Goal: Register for event/course

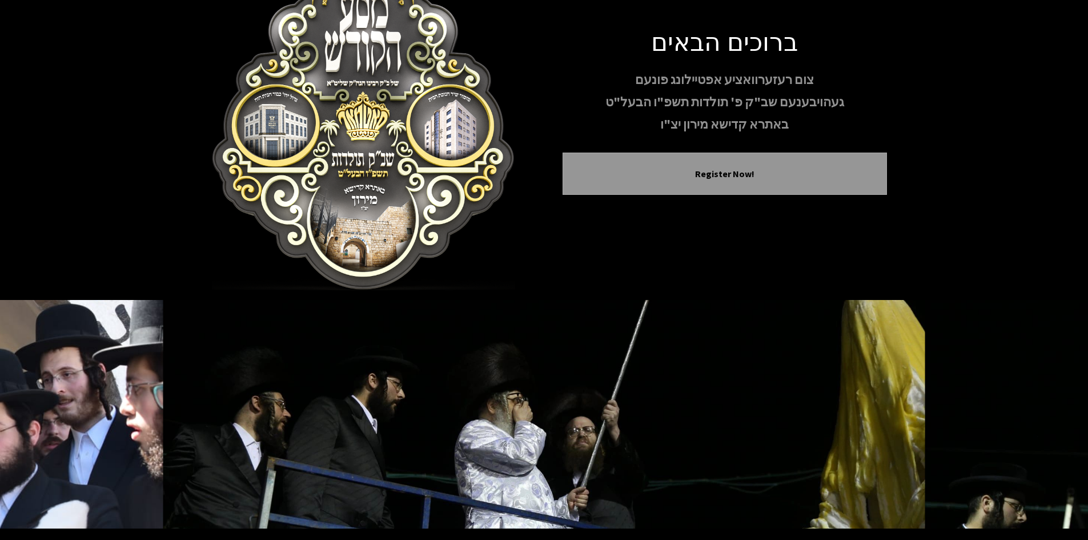
scroll to position [2, 0]
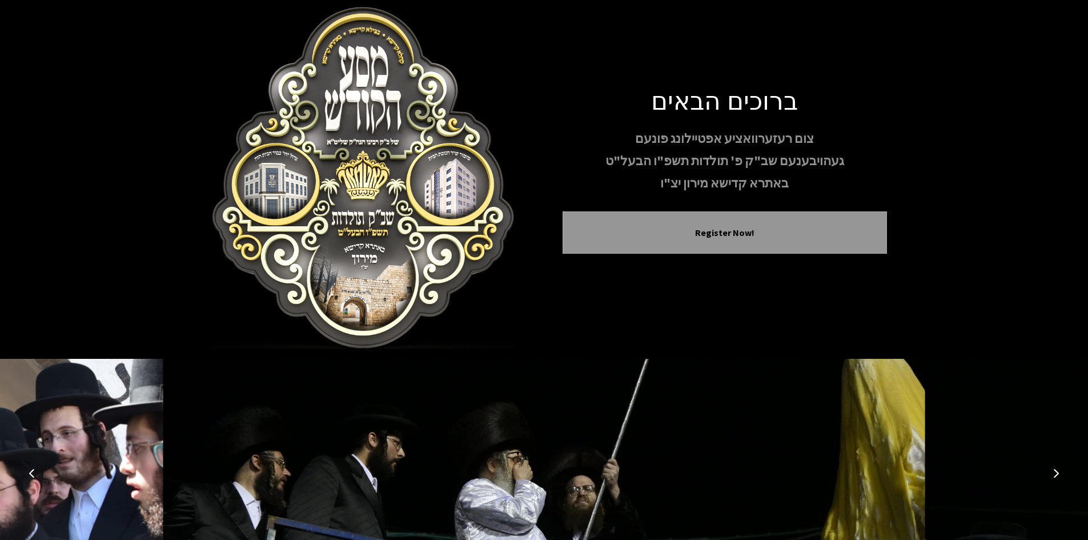
click at [1052, 464] on button "Next image" at bounding box center [1056, 472] width 27 height 27
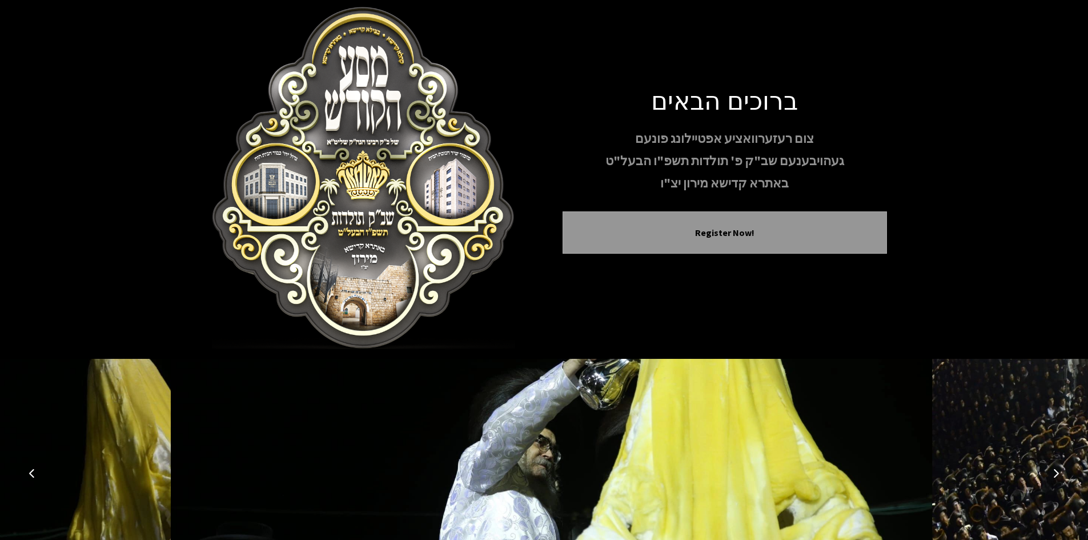
click at [1052, 464] on button "Next image" at bounding box center [1056, 472] width 27 height 27
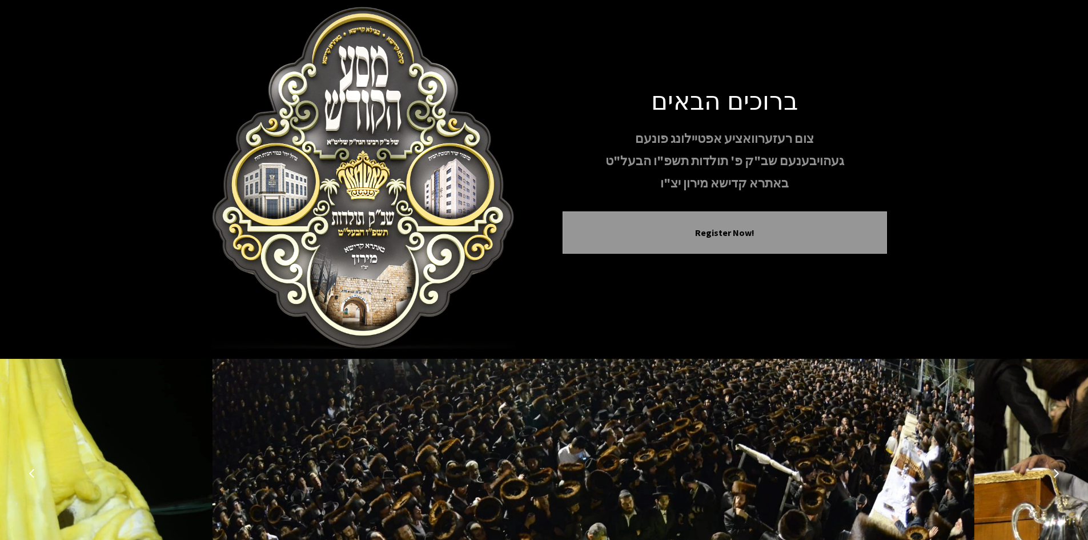
click at [1050, 460] on button "Next image" at bounding box center [1056, 472] width 27 height 27
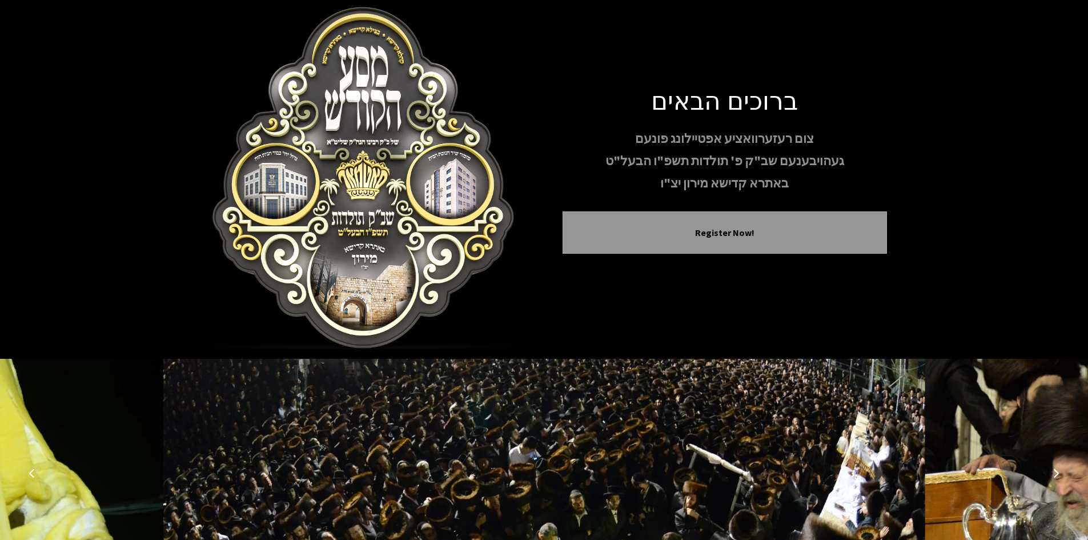
scroll to position [98, 0]
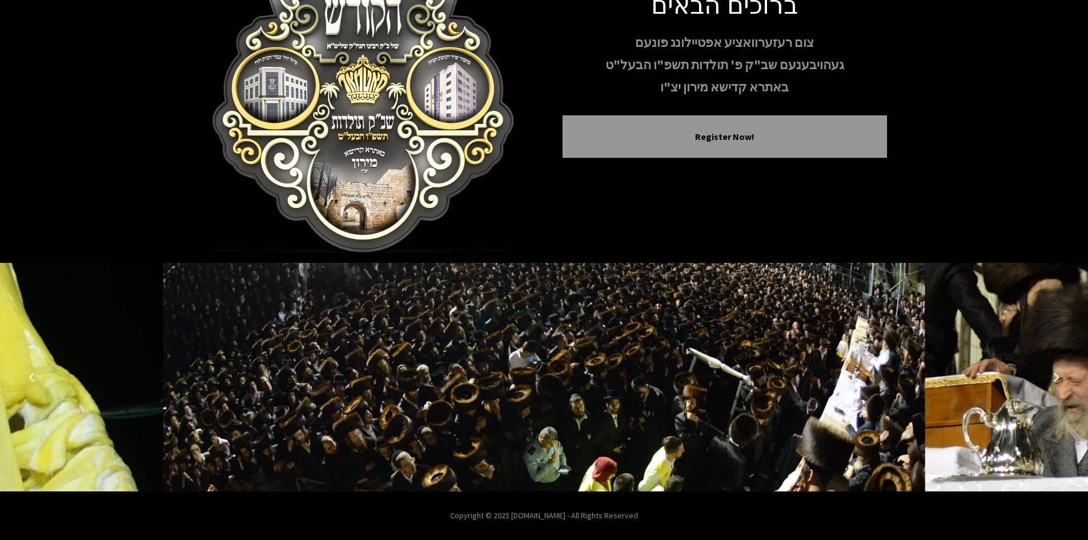
click at [798, 427] on img at bounding box center [544, 377] width 762 height 229
click at [755, 415] on img at bounding box center [544, 377] width 762 height 229
click at [1053, 375] on icon "Next image" at bounding box center [1056, 376] width 9 height 9
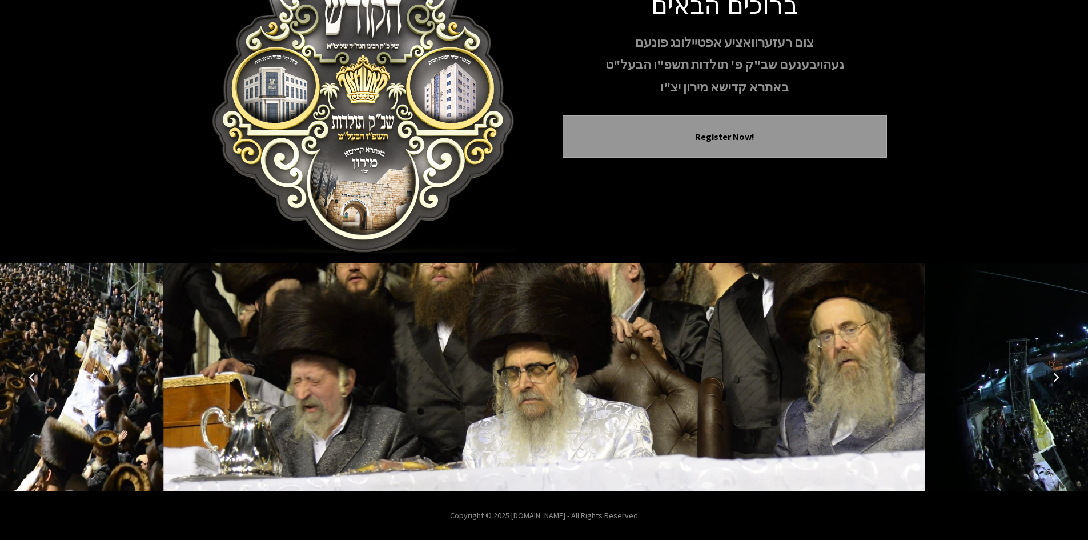
click at [1053, 375] on icon "Next image" at bounding box center [1056, 376] width 9 height 9
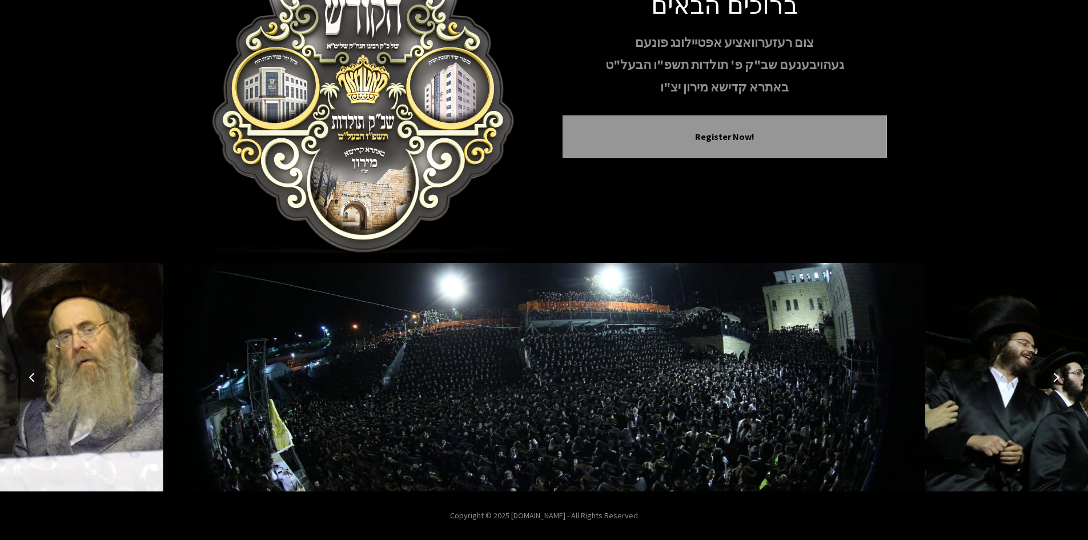
click at [1053, 375] on icon "Next image" at bounding box center [1056, 376] width 9 height 9
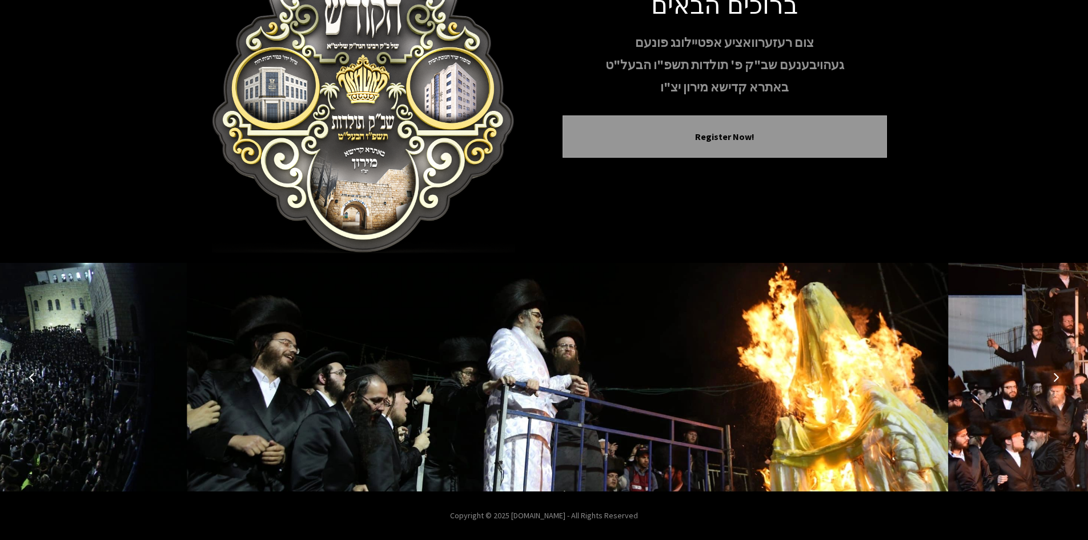
click at [1053, 375] on icon "Next image" at bounding box center [1056, 376] width 9 height 9
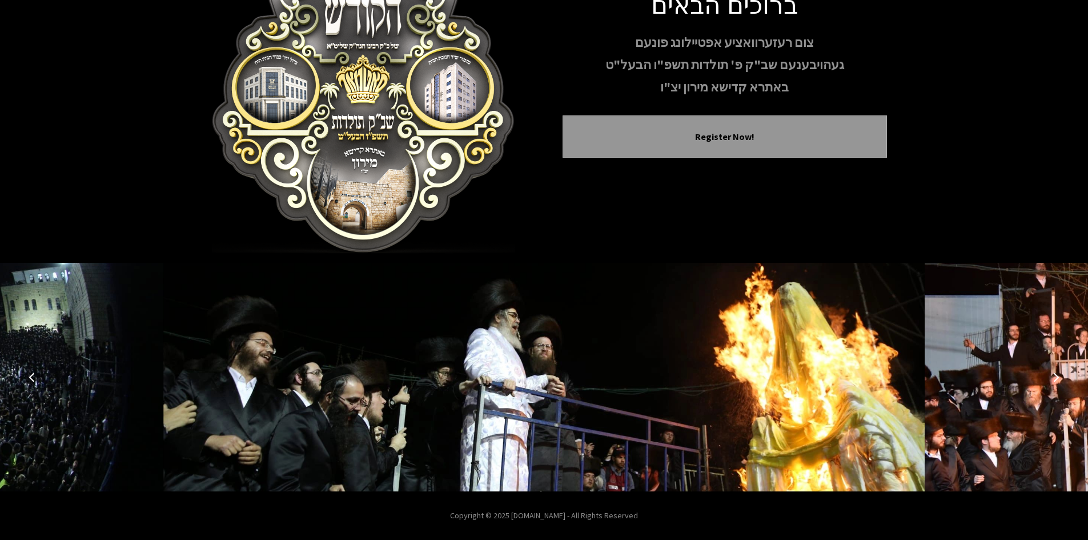
click at [1053, 375] on icon "Next image" at bounding box center [1056, 376] width 9 height 9
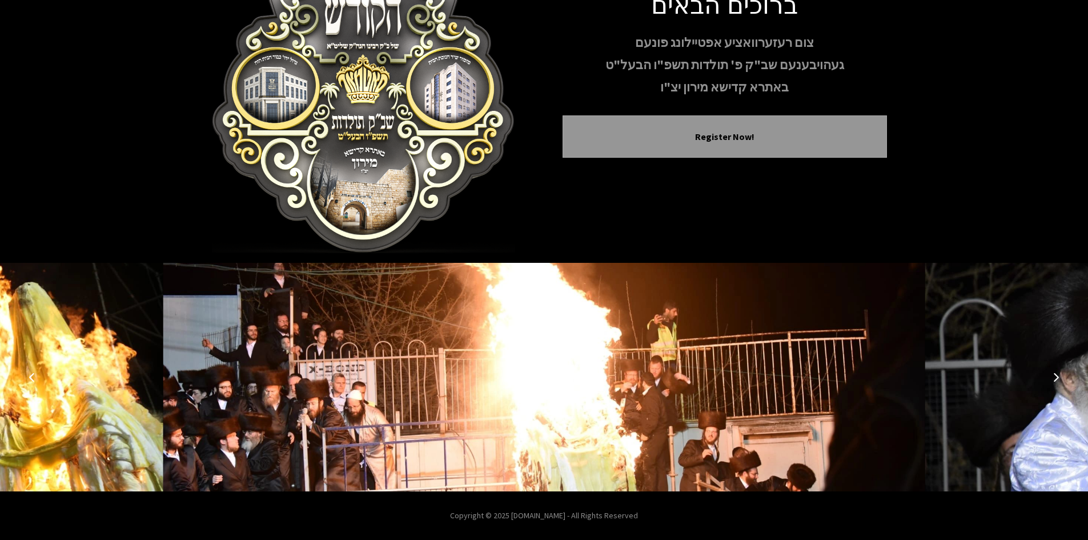
click at [1053, 375] on icon "Next image" at bounding box center [1056, 376] width 9 height 9
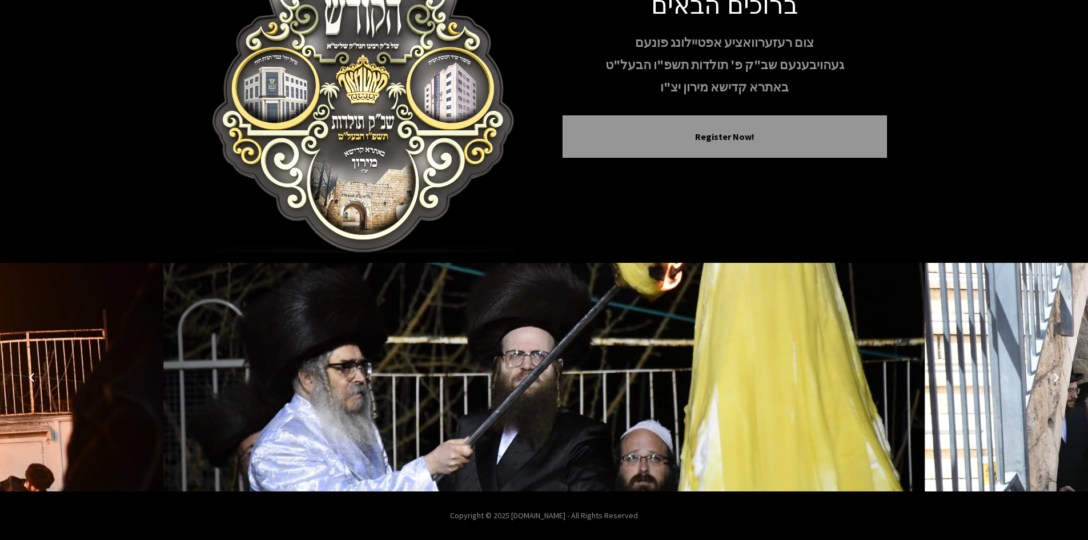
click at [1053, 375] on icon "Next image" at bounding box center [1056, 376] width 9 height 9
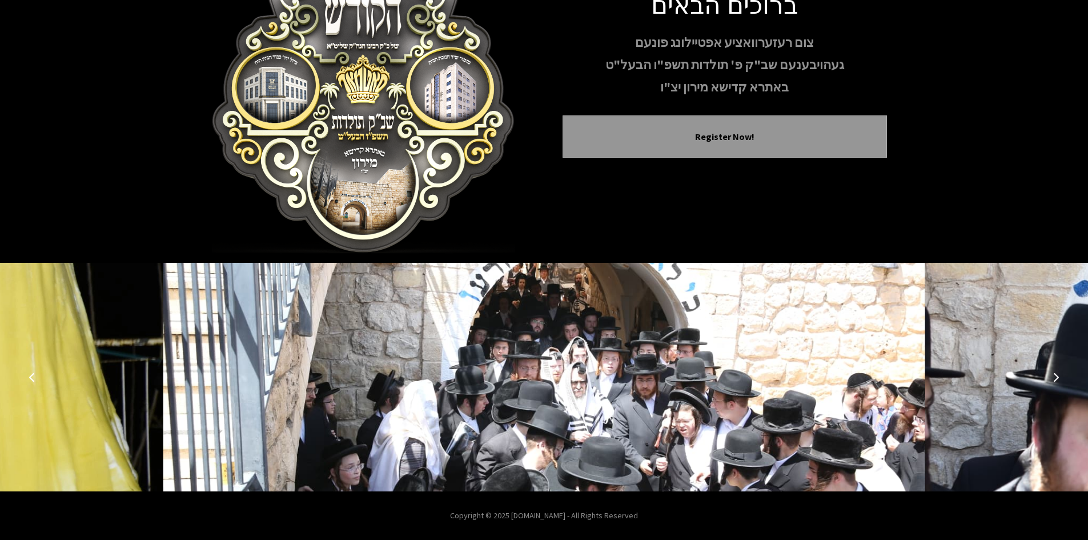
click at [1053, 375] on icon "Next image" at bounding box center [1056, 376] width 9 height 9
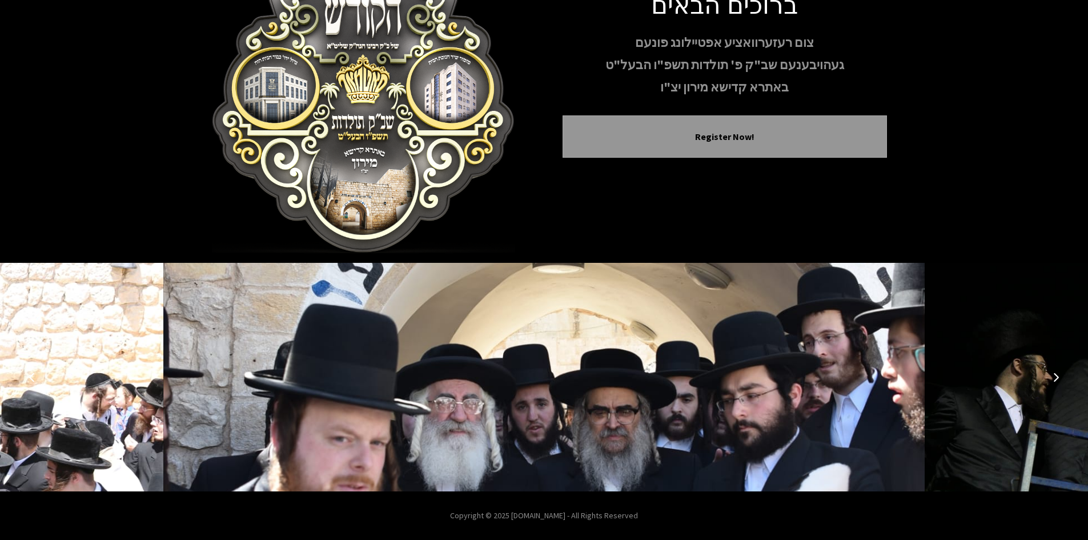
click at [1053, 375] on icon "Next image" at bounding box center [1056, 376] width 9 height 9
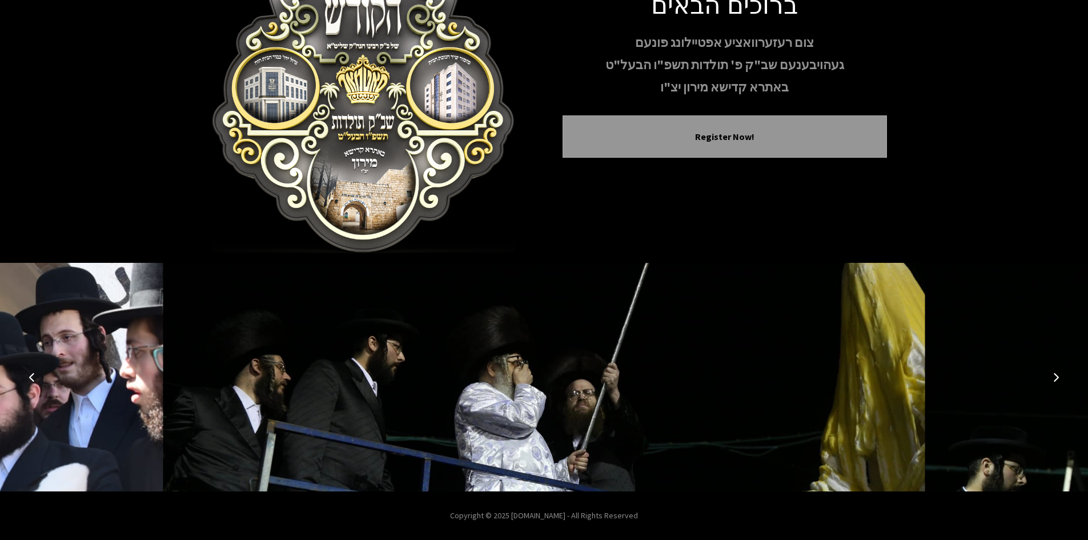
click at [1053, 375] on icon "Next image" at bounding box center [1056, 376] width 9 height 9
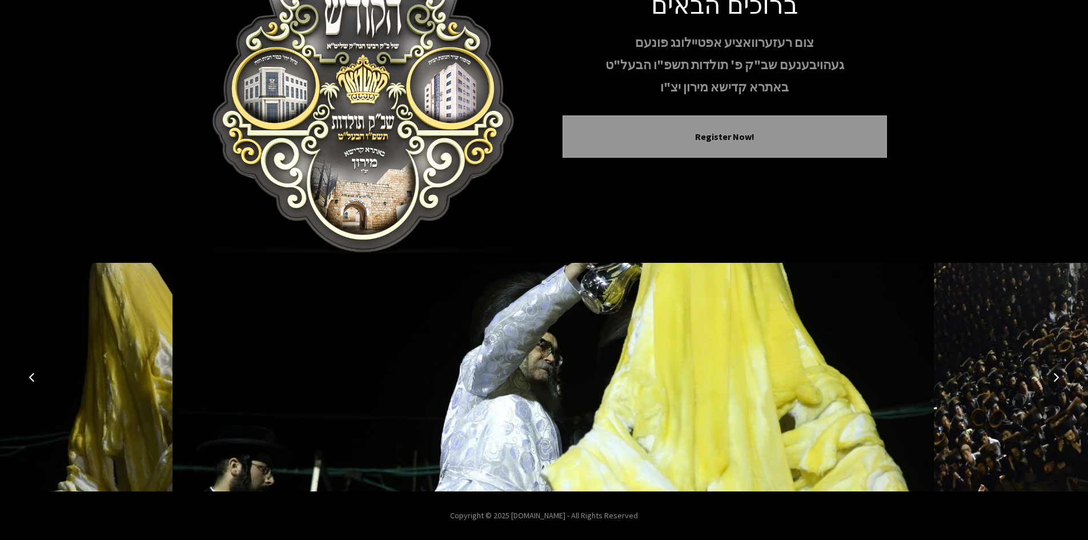
click at [1053, 375] on icon "Next image" at bounding box center [1056, 376] width 9 height 9
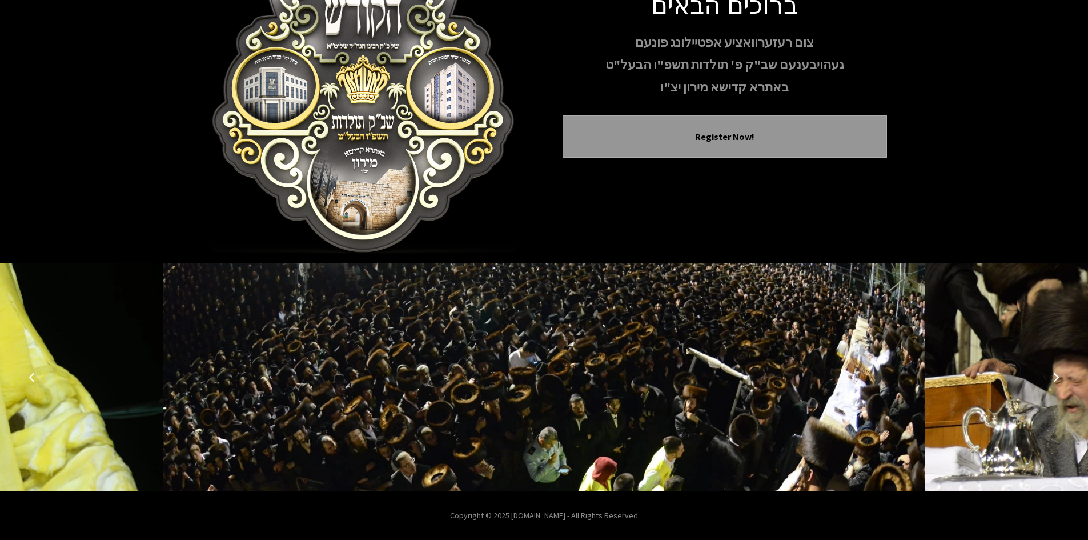
click at [1053, 375] on icon "Next image" at bounding box center [1056, 376] width 9 height 9
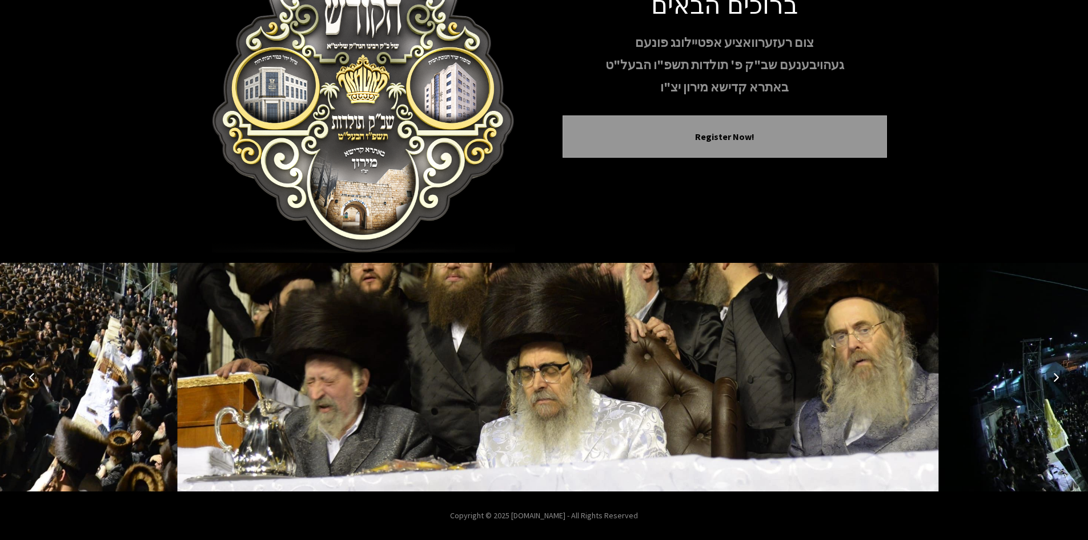
click at [1053, 375] on icon "Next image" at bounding box center [1056, 376] width 9 height 9
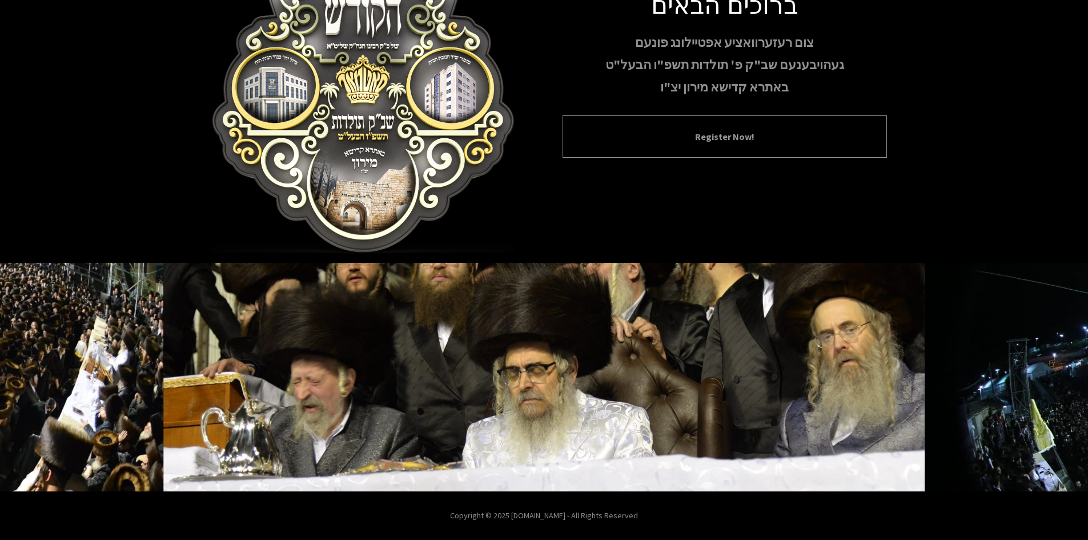
click at [629, 125] on div "Register Now!" at bounding box center [725, 136] width 324 height 42
drag, startPoint x: 650, startPoint y: 109, endPoint x: 655, endPoint y: 144, distance: 35.1
click at [650, 114] on div "ברוכים הבאים צום רעזערוואציע אפטיילונג פונעם געהויבענעם שב"ק פ' תולדות תשפ"ו הב…" at bounding box center [725, 82] width 324 height 187
click at [658, 154] on div "Register Now!" at bounding box center [725, 136] width 324 height 42
click at [656, 146] on div "Register Now!" at bounding box center [725, 136] width 324 height 42
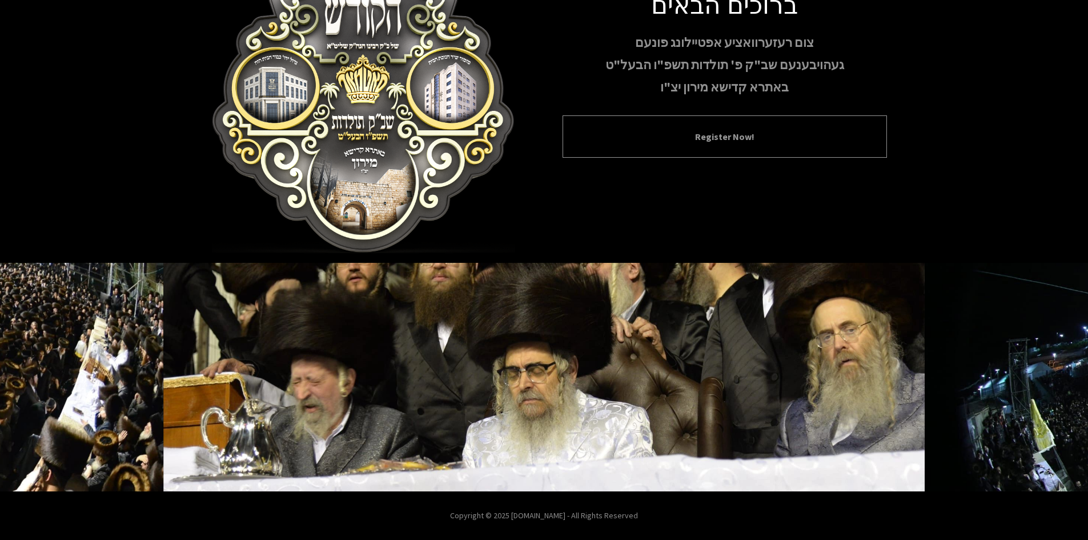
click at [657, 129] on div "Register Now!" at bounding box center [725, 136] width 324 height 42
click at [735, 129] on div "Register Now!" at bounding box center [725, 136] width 324 height 42
click at [735, 137] on button "Register Now!" at bounding box center [725, 137] width 296 height 14
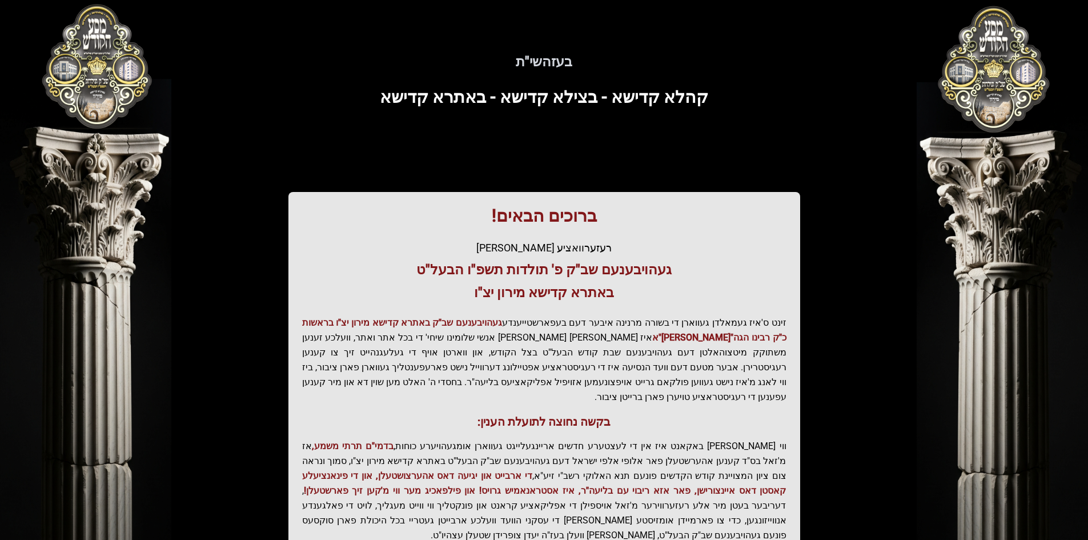
click at [735, 137] on div "בעזהשי"ת קהלא קדישא - בצילא קדישא - באתרא קדישא ברוכים הבאים! רעזערוואציע אפטיי…" at bounding box center [544, 315] width 731 height 577
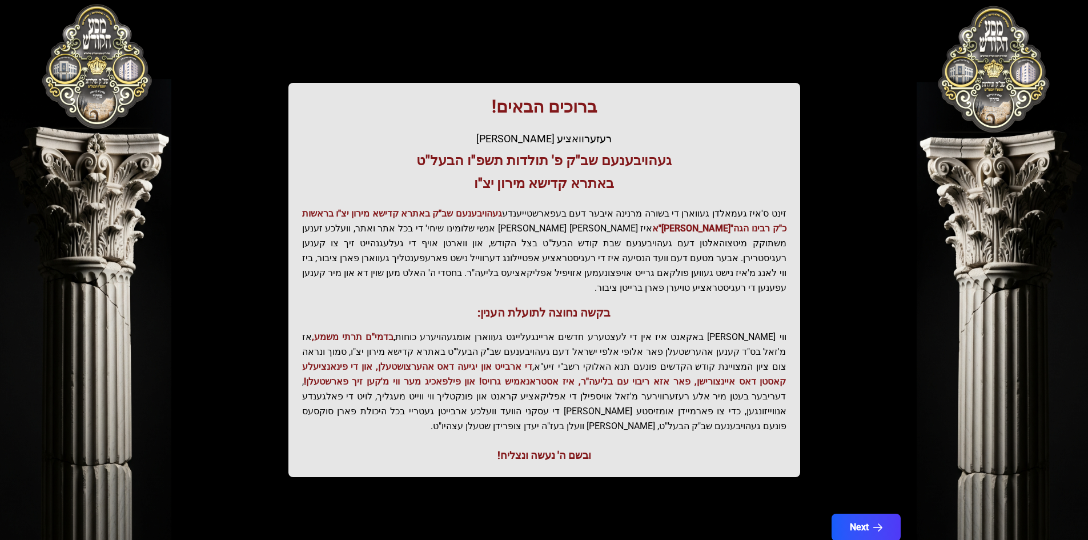
scroll to position [122, 0]
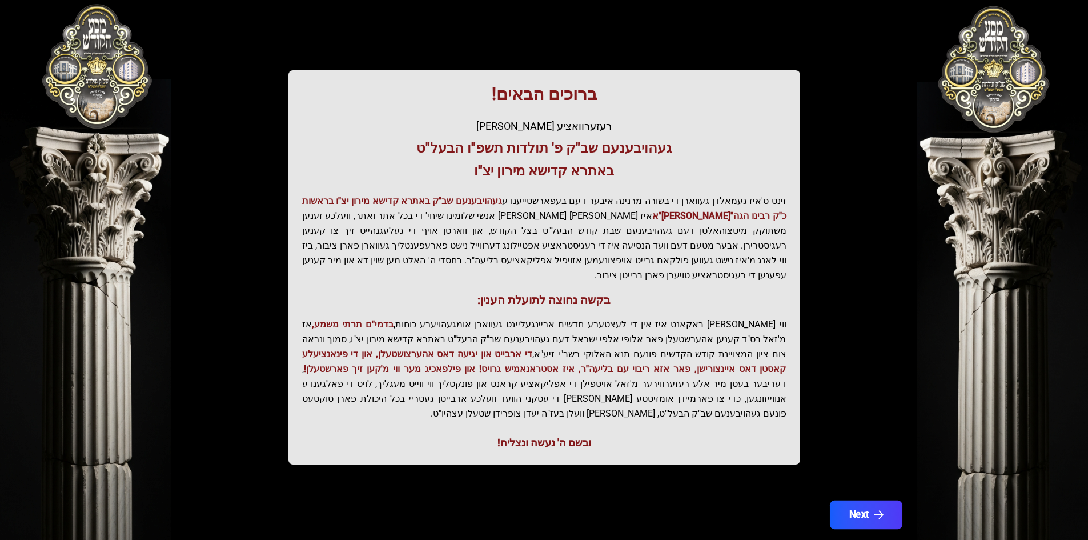
click at [858, 500] on button "Next" at bounding box center [866, 514] width 73 height 29
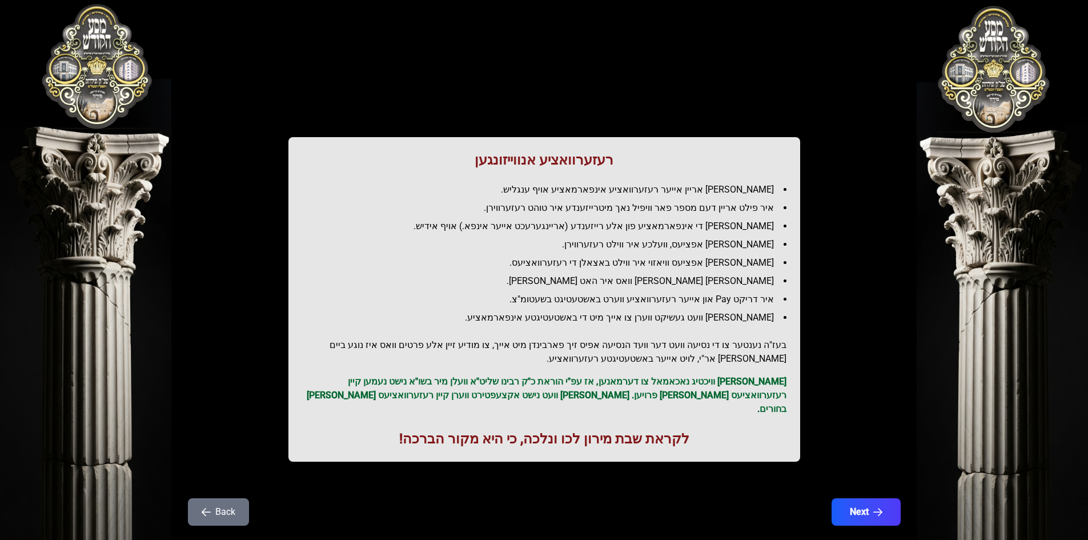
click at [884, 516] on div "Back Next" at bounding box center [544, 518] width 731 height 41
click at [876, 498] on button "Next" at bounding box center [866, 512] width 73 height 29
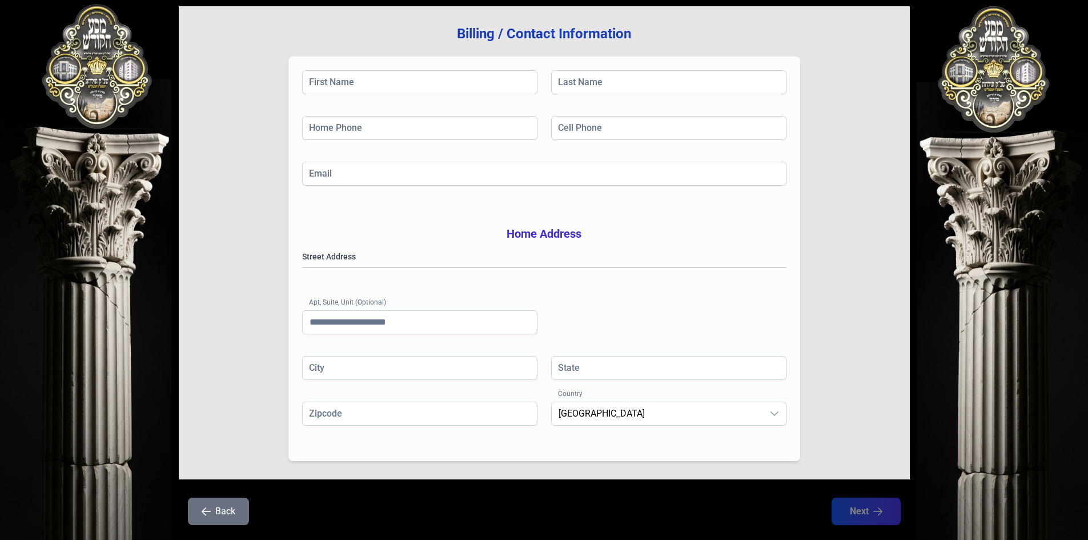
scroll to position [167, 0]
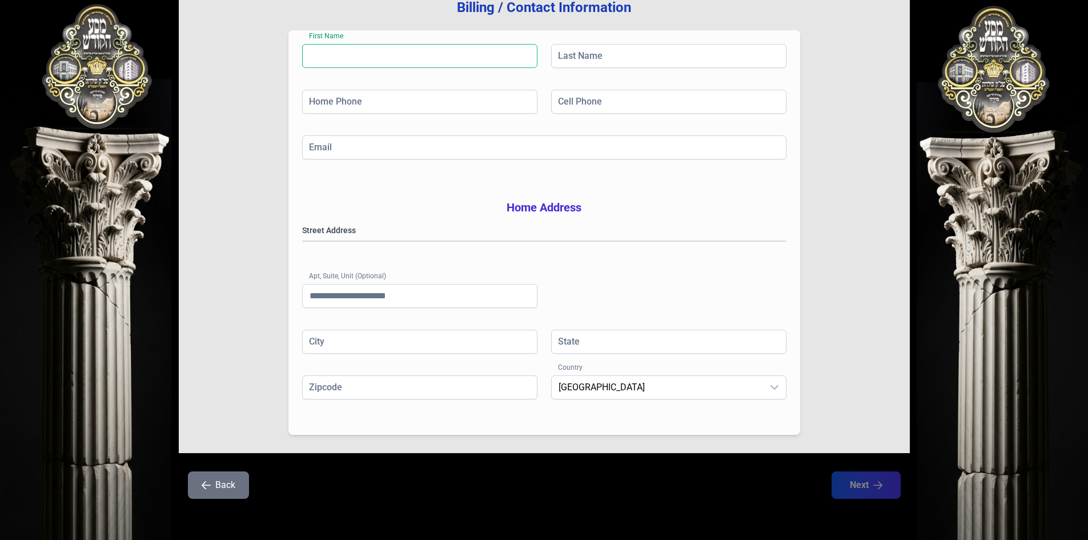
click at [382, 44] on input "First Name" at bounding box center [419, 56] width 235 height 24
type input "*****"
click at [682, 47] on input "Last Name" at bounding box center [668, 56] width 235 height 24
type input "*****"
click at [435, 94] on input "Home Phone" at bounding box center [419, 102] width 235 height 24
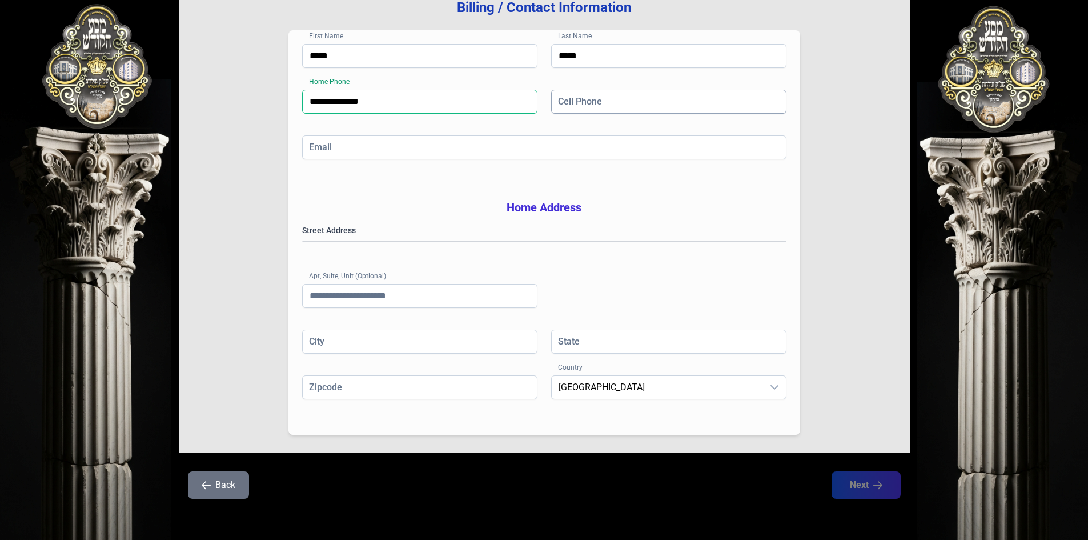
type input "**********"
click at [587, 90] on input "Cell Phone" at bounding box center [668, 102] width 235 height 24
type input "**********"
click at [446, 135] on input "Email" at bounding box center [544, 147] width 484 height 24
click at [791, 187] on div "**********" at bounding box center [545, 232] width 512 height 404
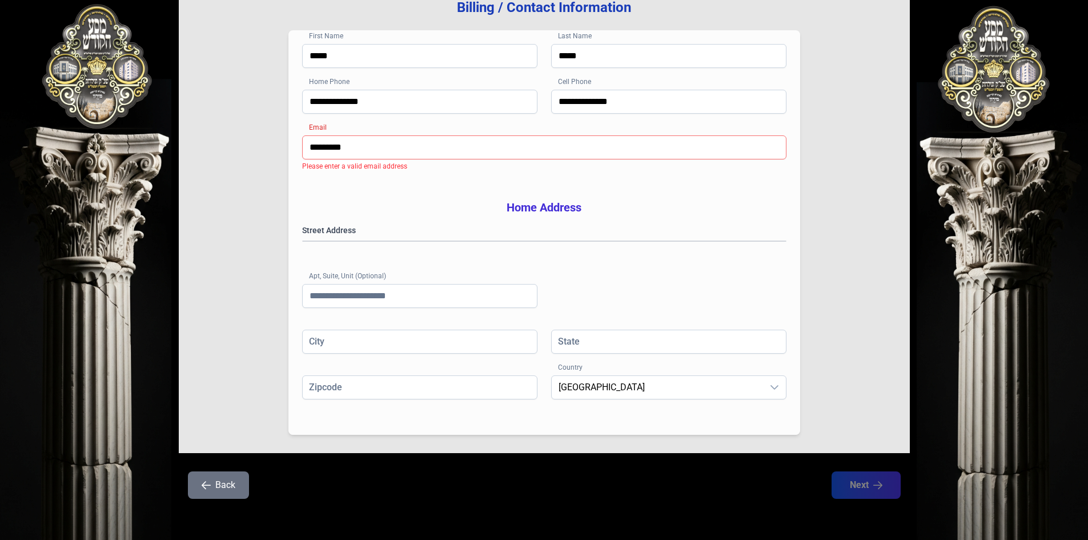
click at [424, 117] on div "**********" at bounding box center [544, 113] width 484 height 46
click at [376, 135] on input "*********" at bounding box center [544, 147] width 484 height 24
click at [531, 135] on input "**********" at bounding box center [544, 147] width 484 height 24
type input "*"
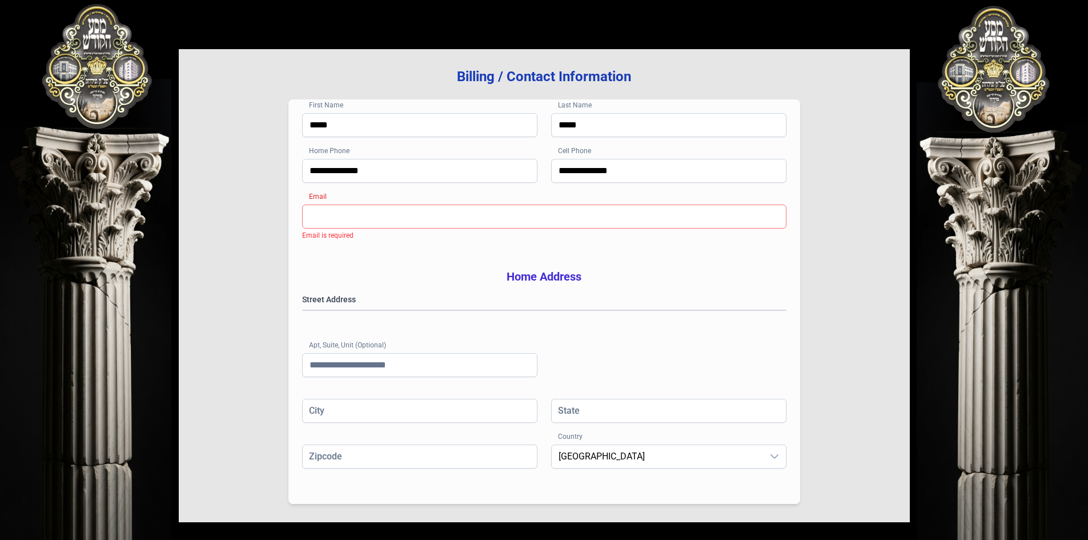
scroll to position [0, 0]
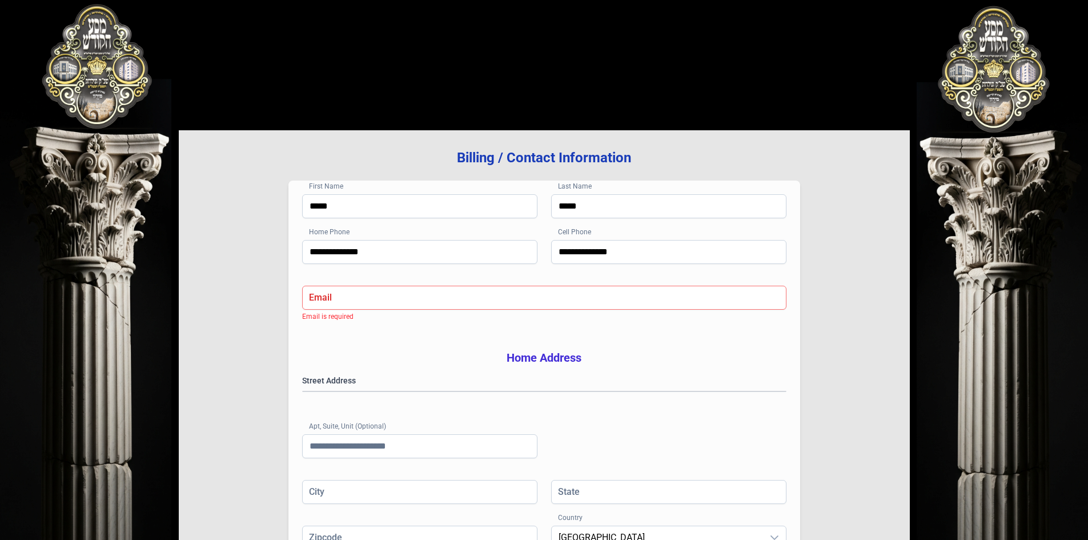
scroll to position [98, 0]
